Goal: Information Seeking & Learning: Check status

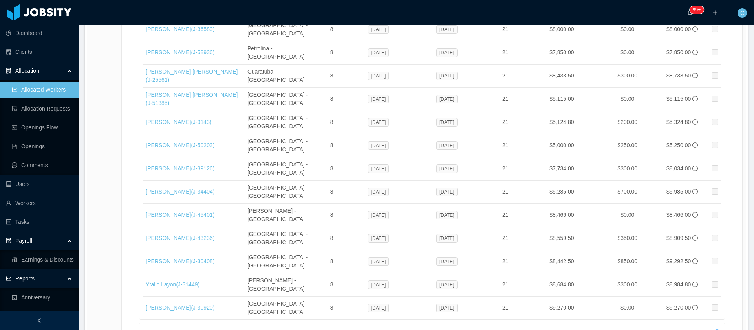
scroll to position [13270, 0]
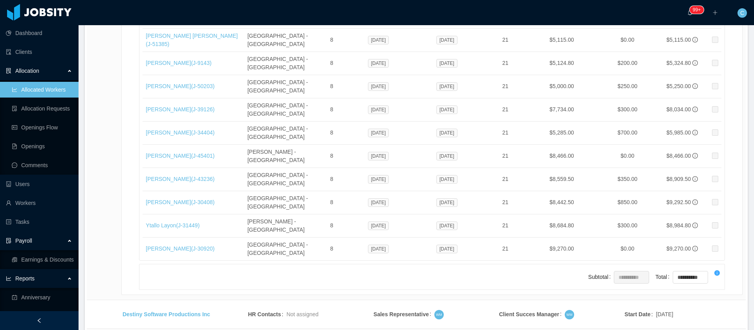
click at [708, 262] on li "200 / page" at bounding box center [715, 258] width 36 height 13
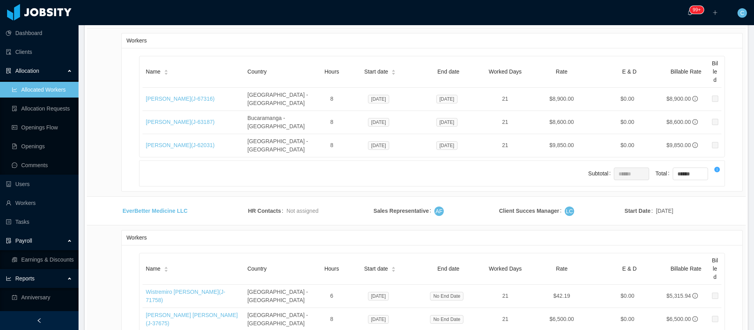
scroll to position [257, 0]
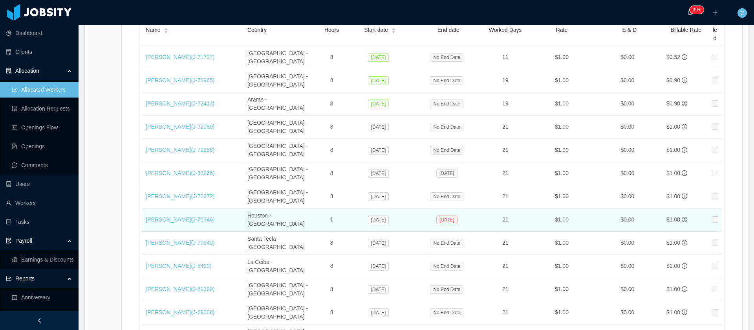
click at [437, 215] on span "[DATE]" at bounding box center [447, 219] width 21 height 9
click at [374, 208] on td "[DATE]" at bounding box center [380, 219] width 68 height 23
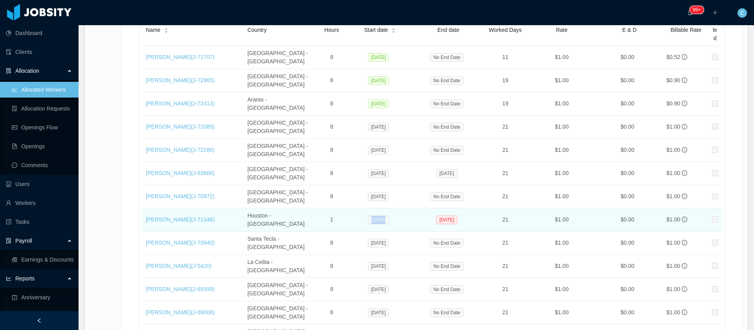
click at [374, 208] on td "[DATE]" at bounding box center [380, 219] width 68 height 23
click at [267, 208] on td "Houston - [GEOGRAPHIC_DATA]" at bounding box center [280, 219] width 73 height 23
drag, startPoint x: 143, startPoint y: 169, endPoint x: 186, endPoint y: 171, distance: 43.6
click at [186, 208] on td "[PERSON_NAME] (J- 71346 )" at bounding box center [194, 219] width 102 height 23
